Goal: Task Accomplishment & Management: Use online tool/utility

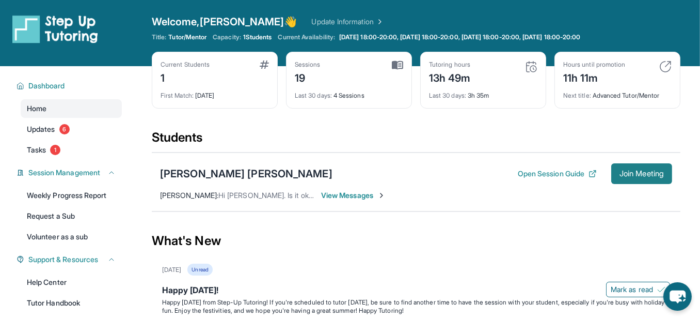
click at [648, 184] on button "Join Meeting" at bounding box center [641, 173] width 61 height 21
click at [204, 181] on div "[PERSON_NAME] [PERSON_NAME]" at bounding box center [246, 173] width 172 height 14
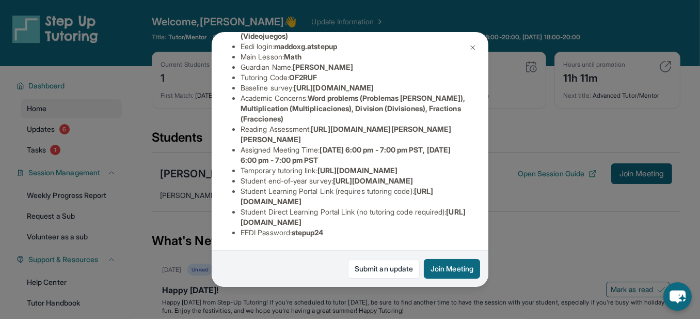
scroll to position [187, 0]
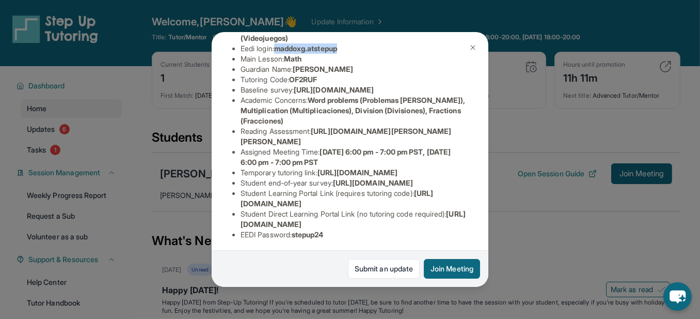
drag, startPoint x: 383, startPoint y: 123, endPoint x: 297, endPoint y: 123, distance: 86.2
click at [297, 54] on li "Eedi login : maddoxg.atstepup" at bounding box center [354, 48] width 227 height 10
copy span "maddoxg.atstepup"
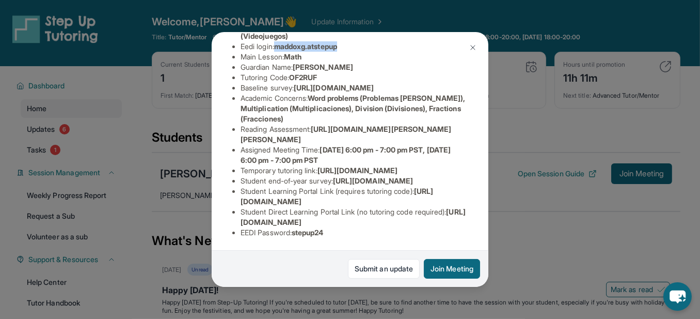
scroll to position [511, 0]
drag, startPoint x: 369, startPoint y: 216, endPoint x: 321, endPoint y: 215, distance: 48.6
click at [321, 227] on li "EEDI Password : stepup24" at bounding box center [354, 232] width 227 height 10
copy span "stepup24"
